Goal: Task Accomplishment & Management: Manage account settings

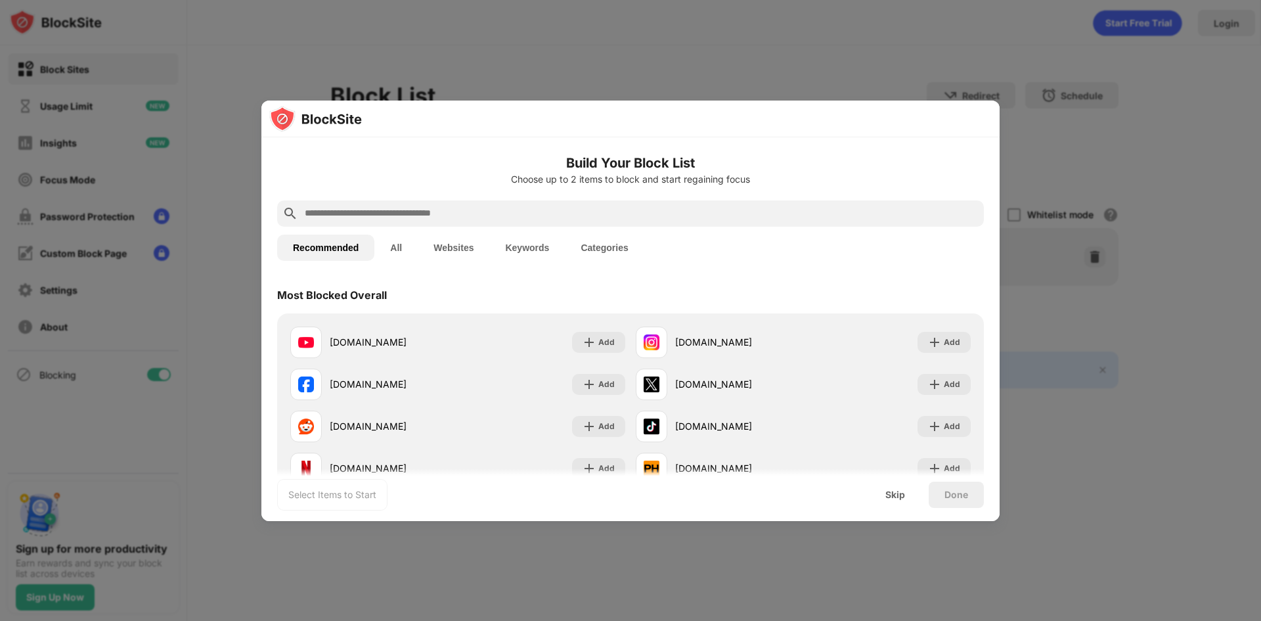
click at [771, 43] on div at bounding box center [630, 310] width 1261 height 621
click at [583, 340] on img at bounding box center [589, 342] width 13 height 13
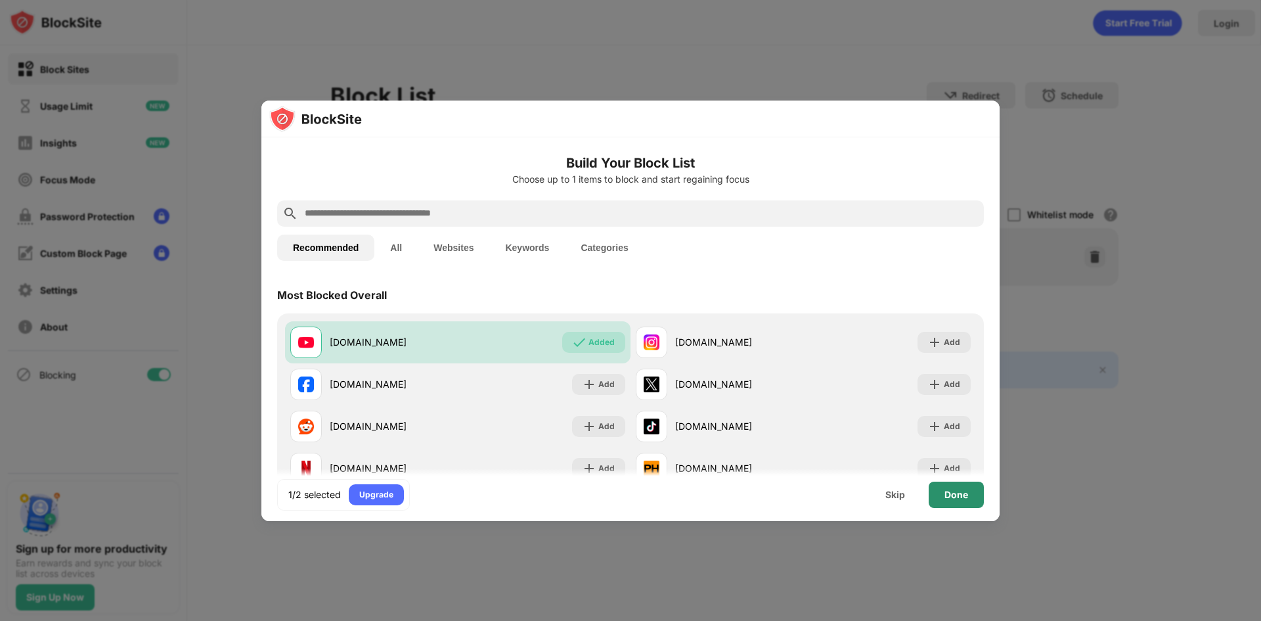
click at [965, 497] on div "Done" at bounding box center [957, 494] width 24 height 11
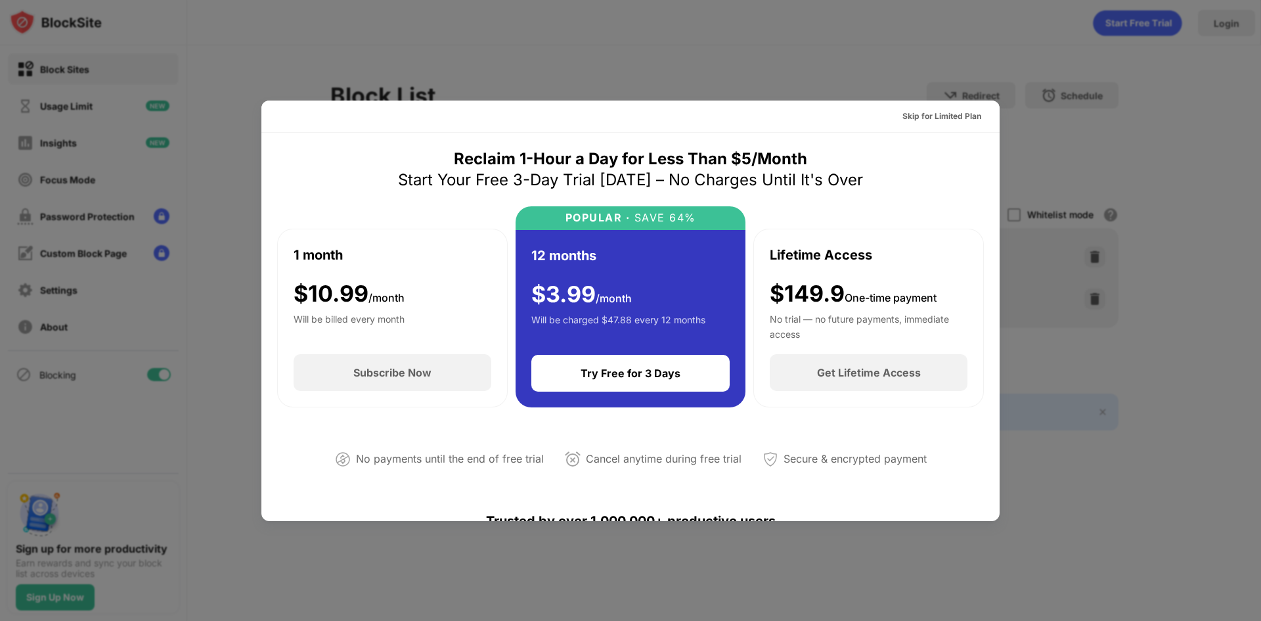
click at [1093, 147] on div at bounding box center [630, 310] width 1261 height 621
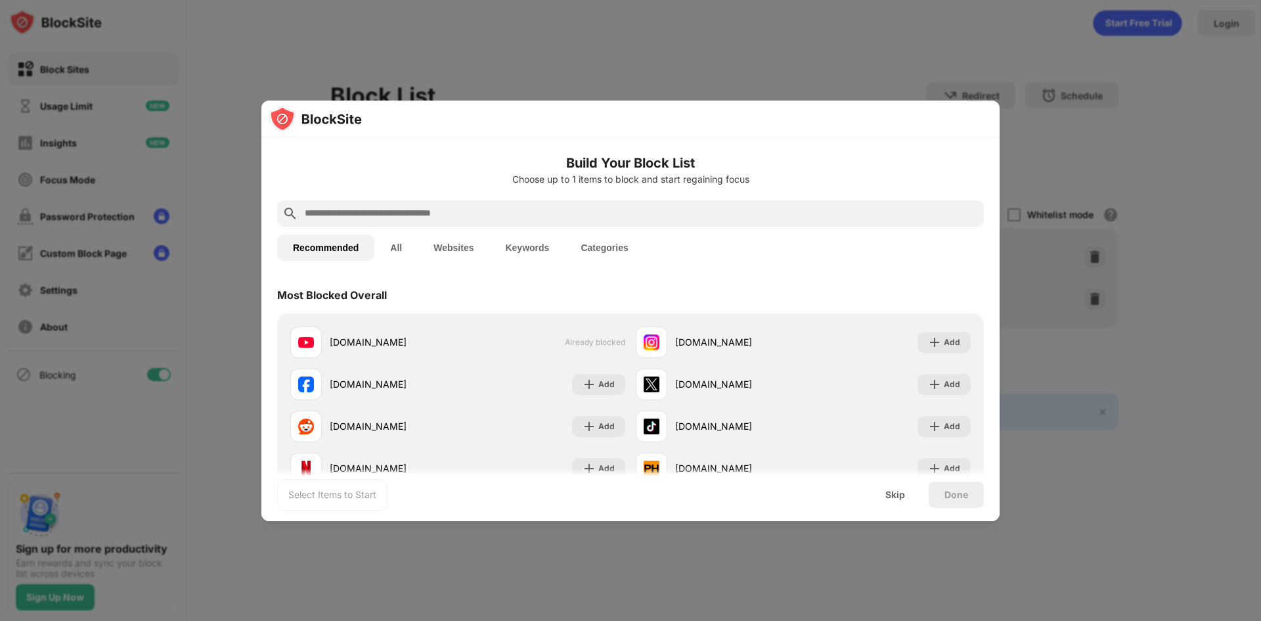
click at [893, 15] on div at bounding box center [630, 310] width 1261 height 621
click at [934, 342] on div "Add" at bounding box center [944, 342] width 53 height 21
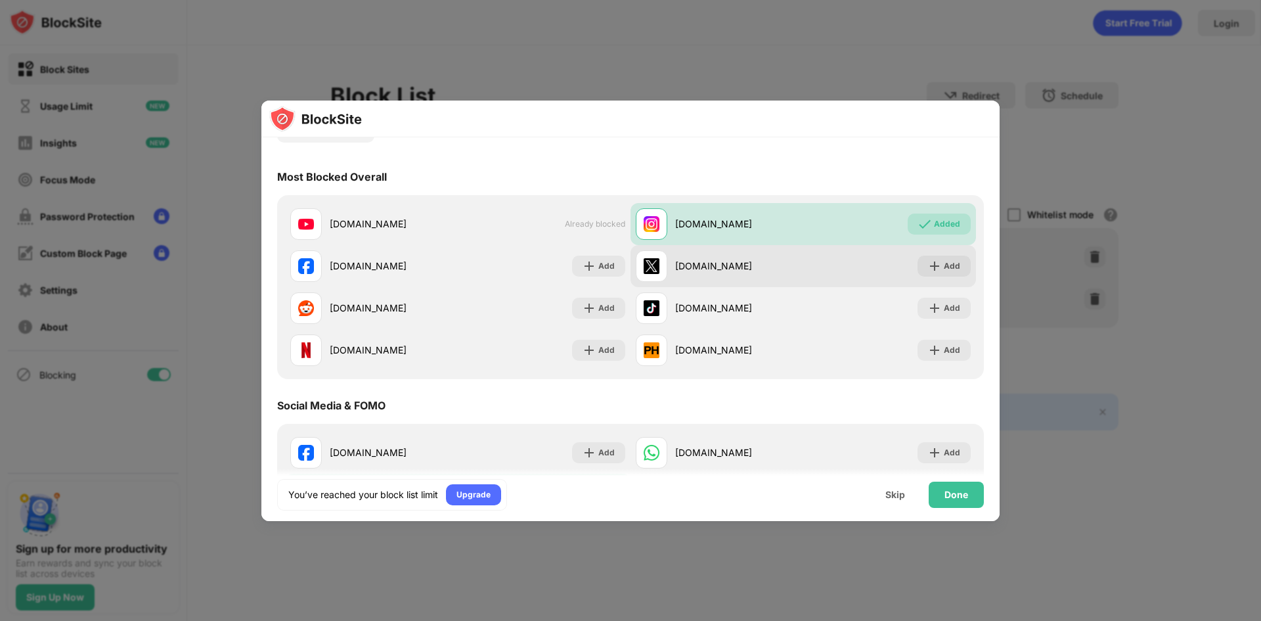
scroll to position [153, 0]
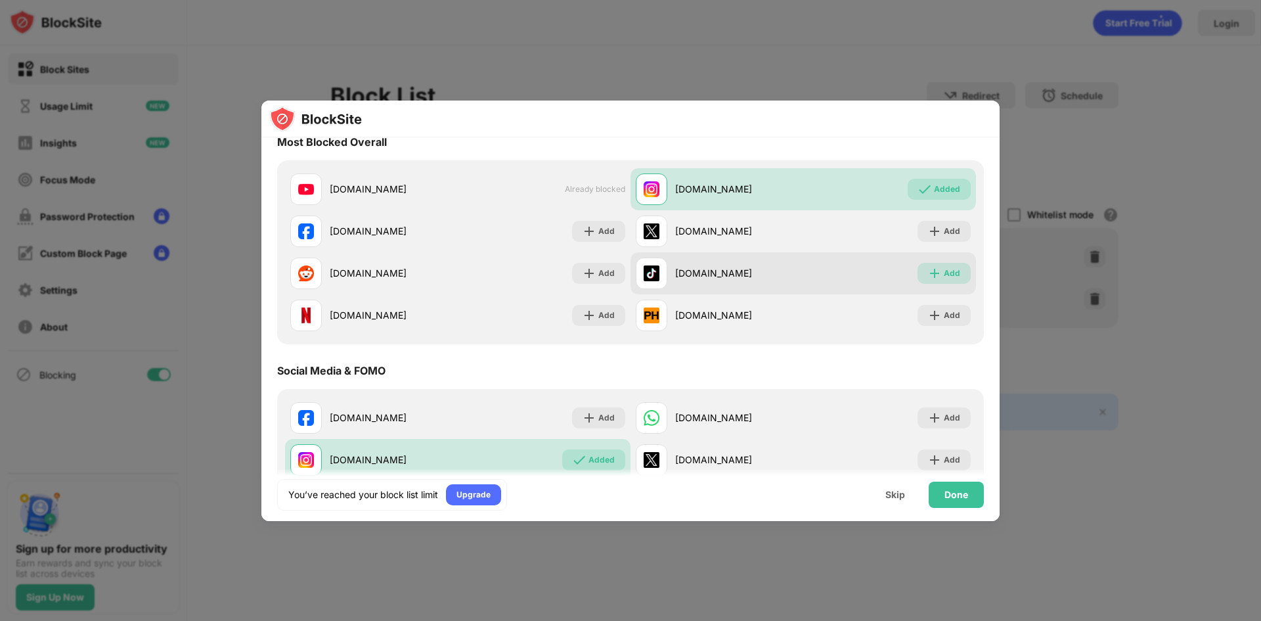
click at [948, 274] on div "Add" at bounding box center [952, 273] width 16 height 13
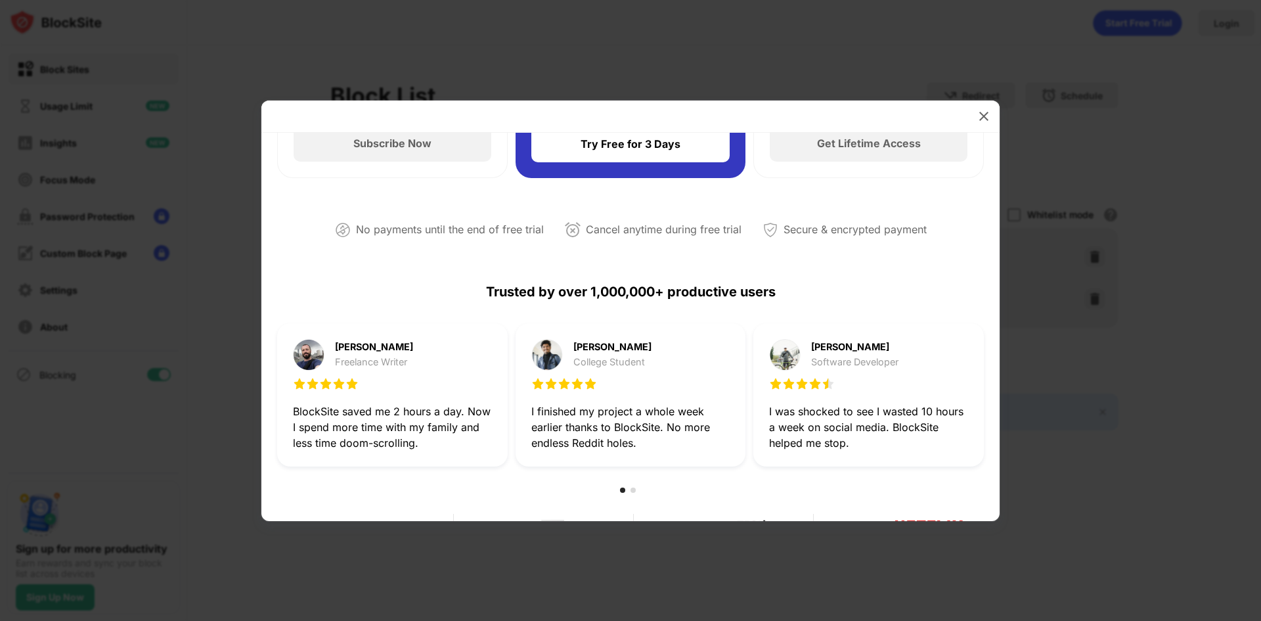
scroll to position [230, 0]
click at [984, 116] on img at bounding box center [984, 116] width 13 height 13
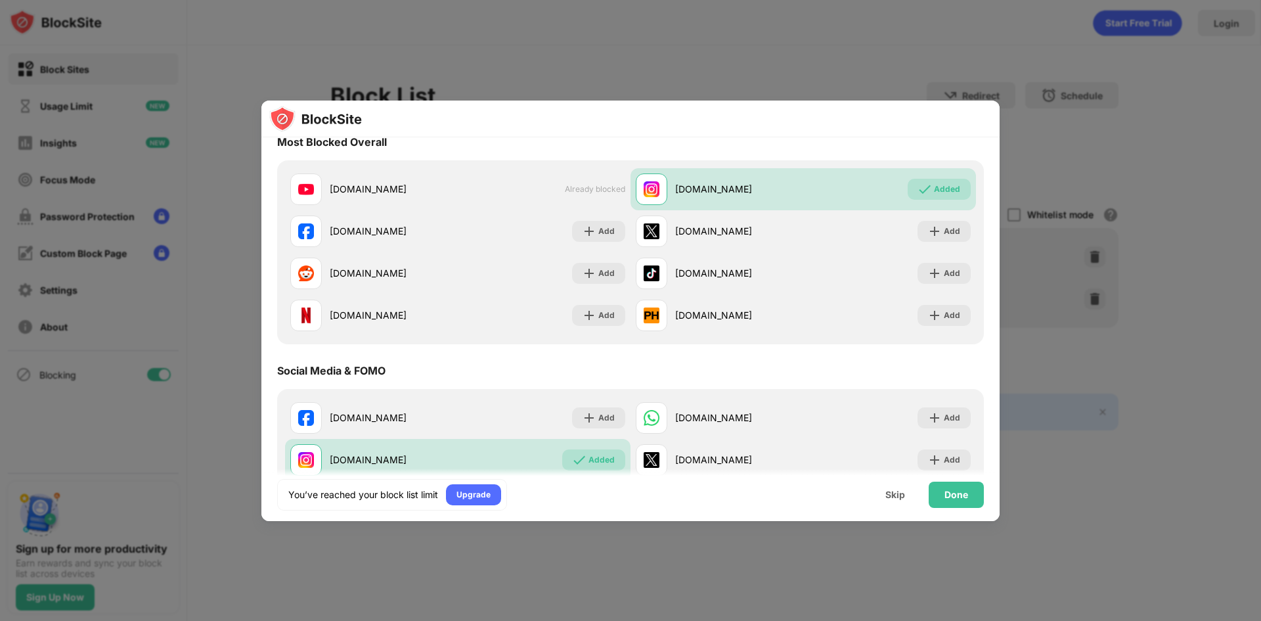
scroll to position [0, 0]
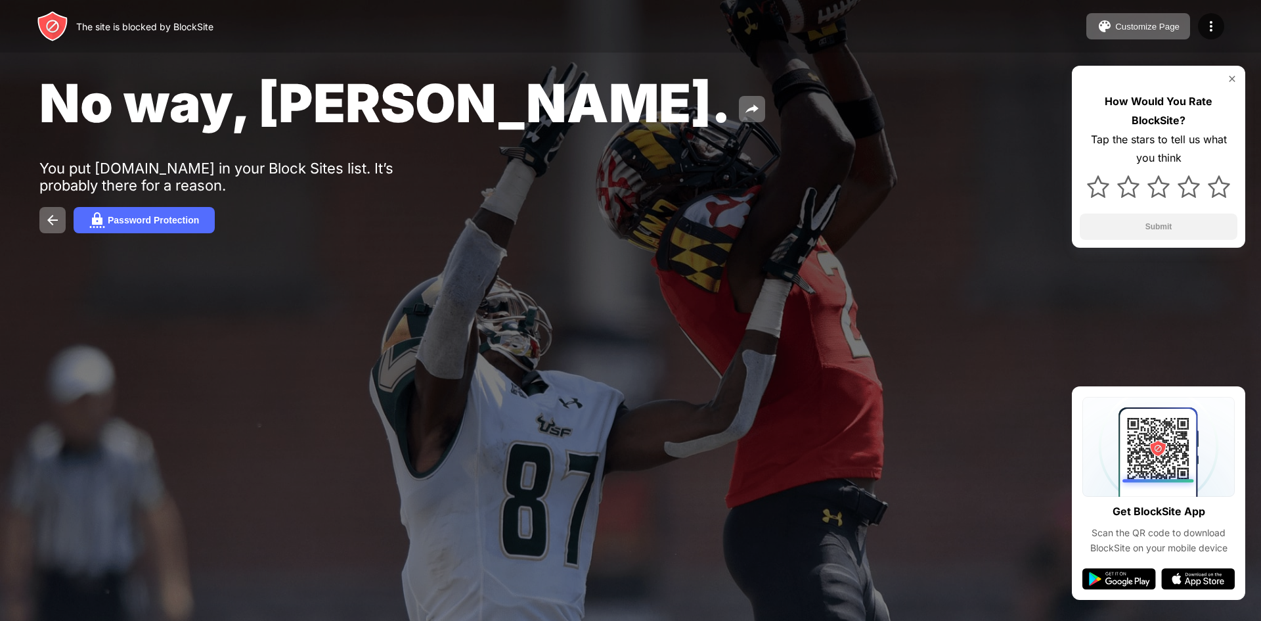
click at [1236, 81] on img at bounding box center [1232, 79] width 11 height 11
